Goal: Book appointment/travel/reservation

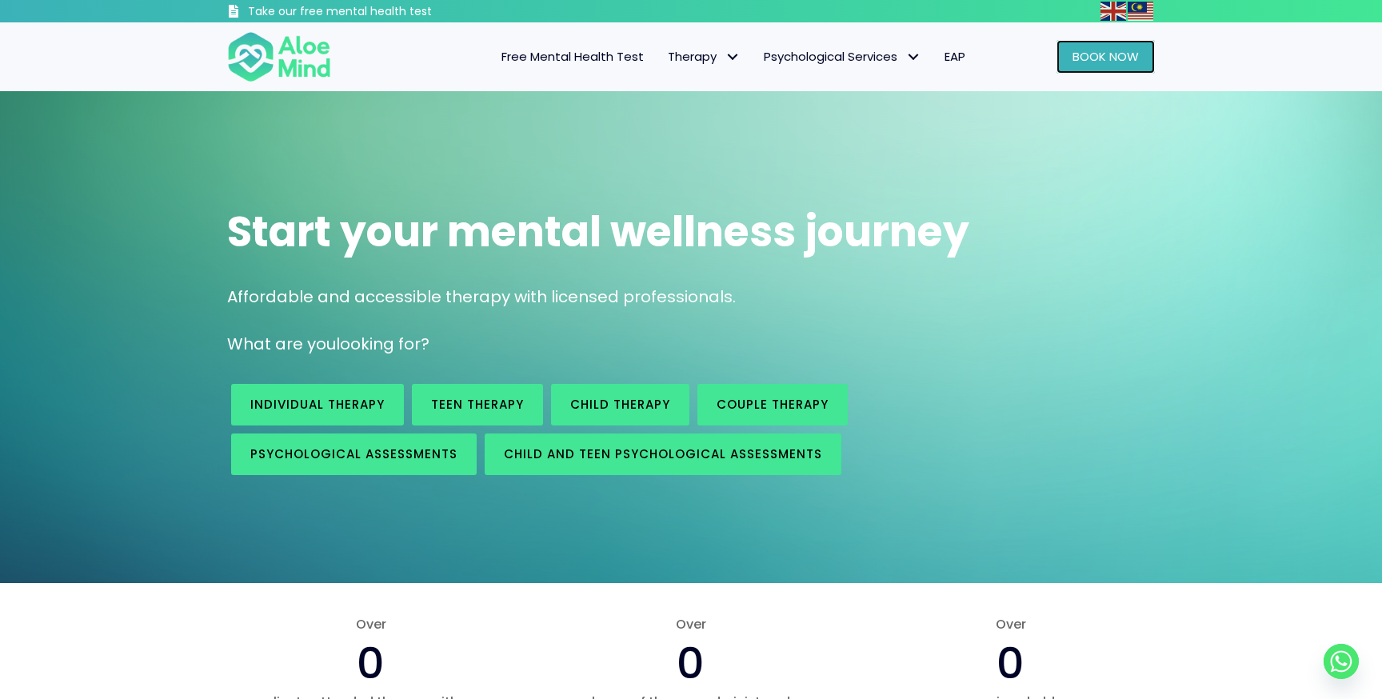
click at [1104, 69] on link "Book Now" at bounding box center [1106, 57] width 98 height 34
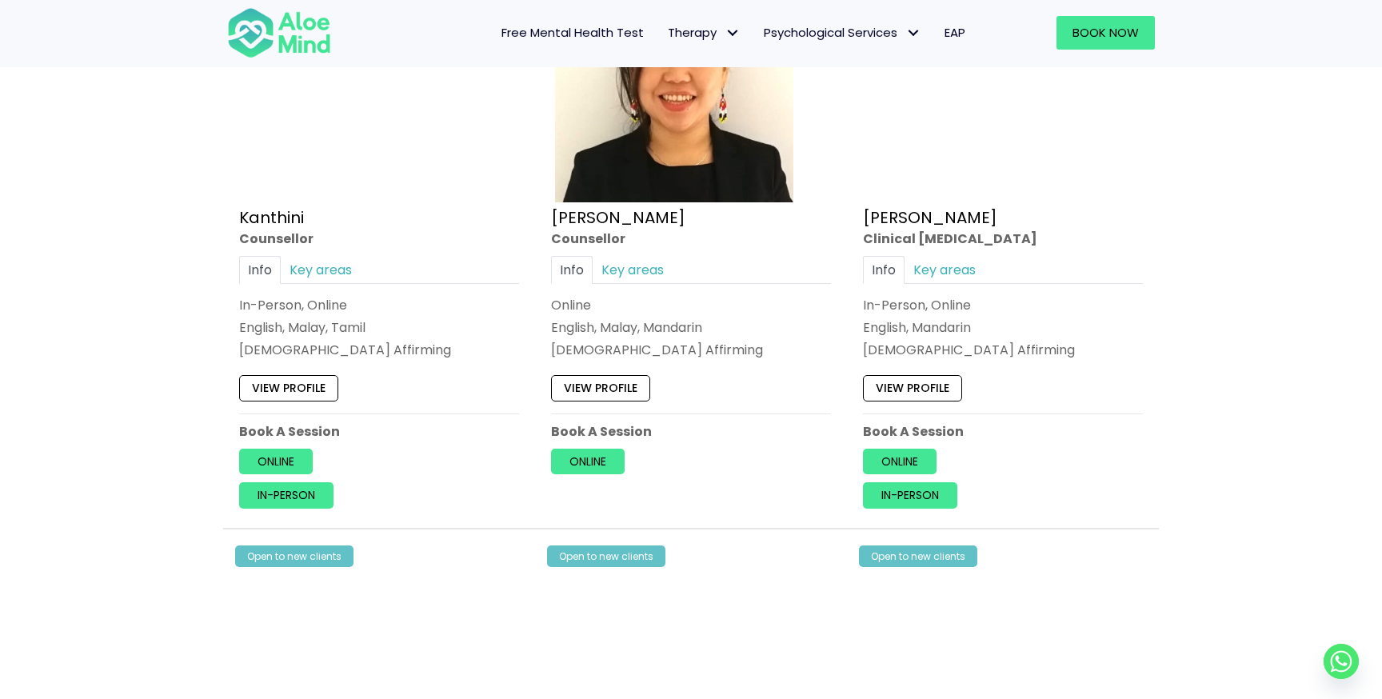
scroll to position [2728, 0]
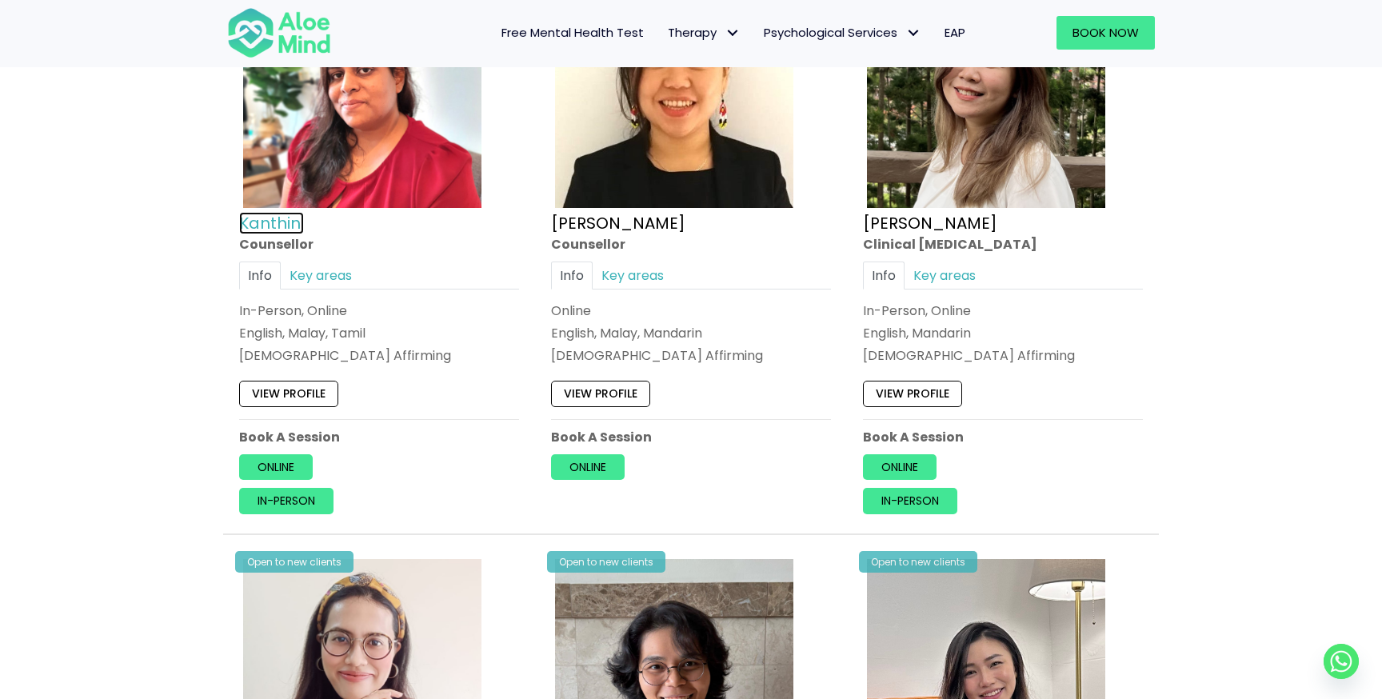
click at [288, 226] on link "Kanthini" at bounding box center [271, 222] width 65 height 22
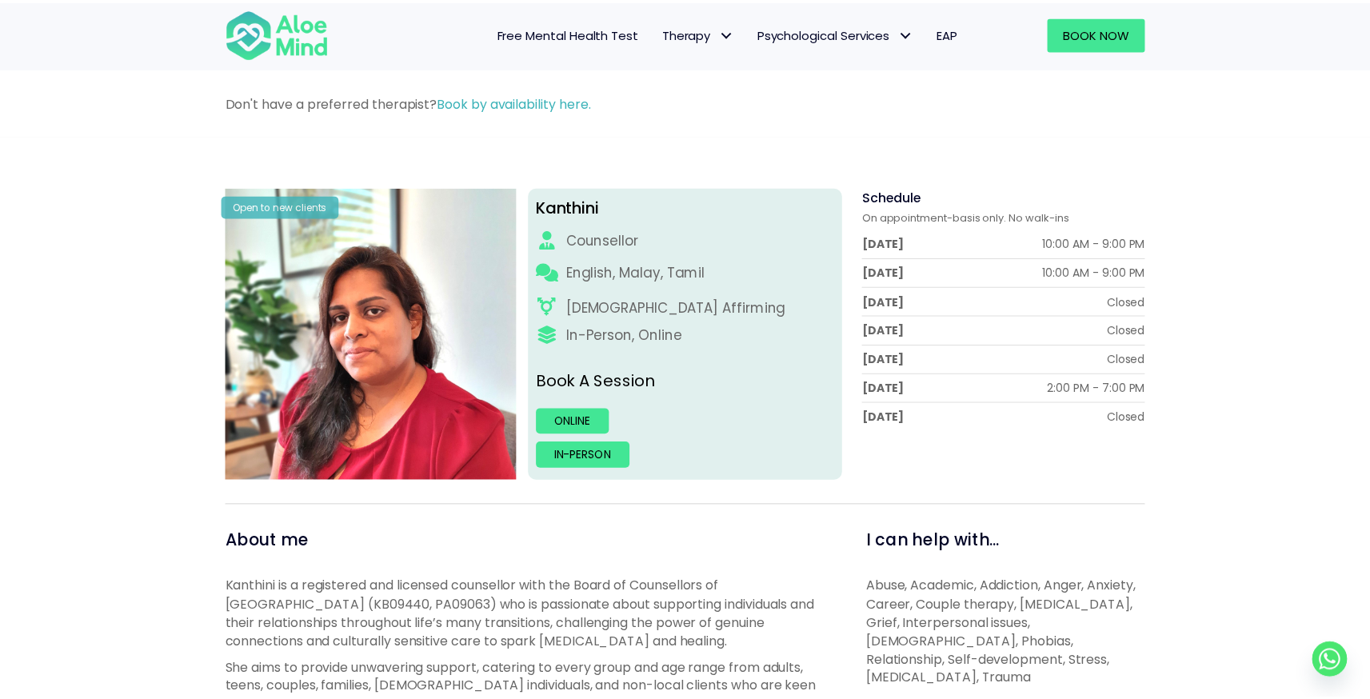
scroll to position [136, 0]
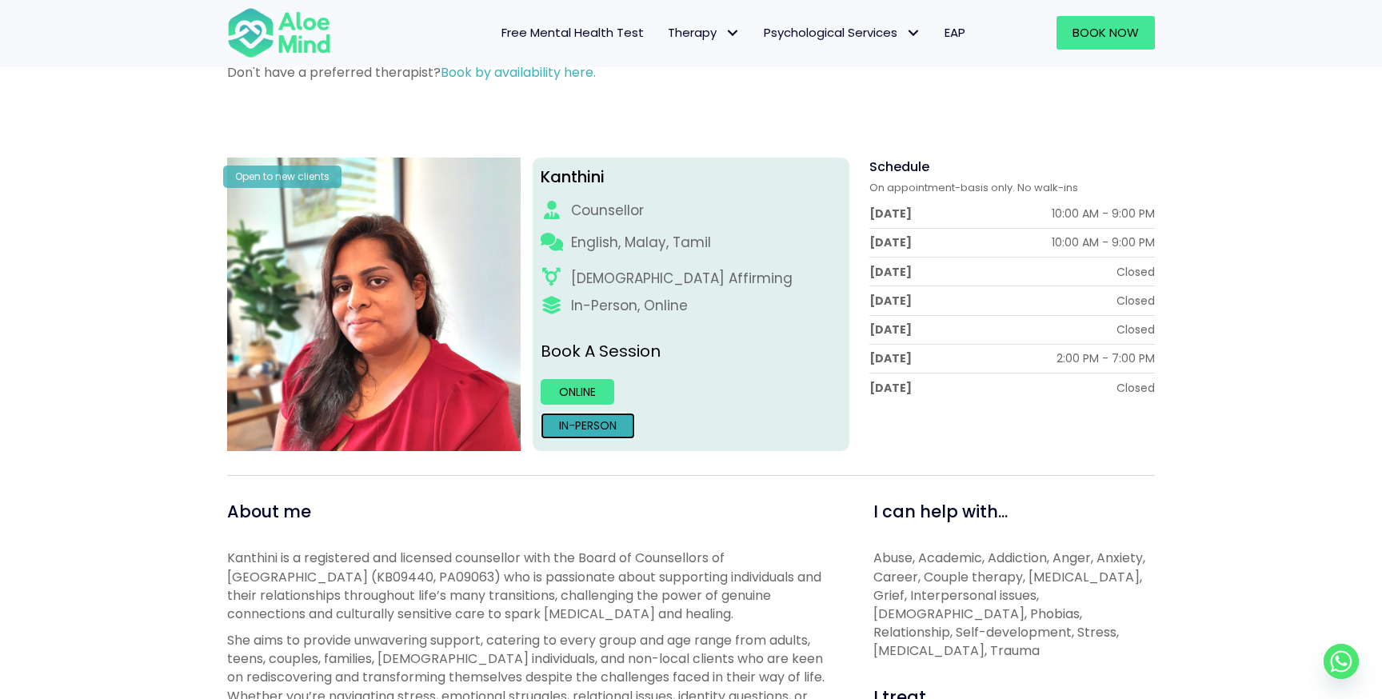
click at [605, 433] on link "In-person" at bounding box center [588, 426] width 94 height 26
